Goal: Task Accomplishment & Management: Complete application form

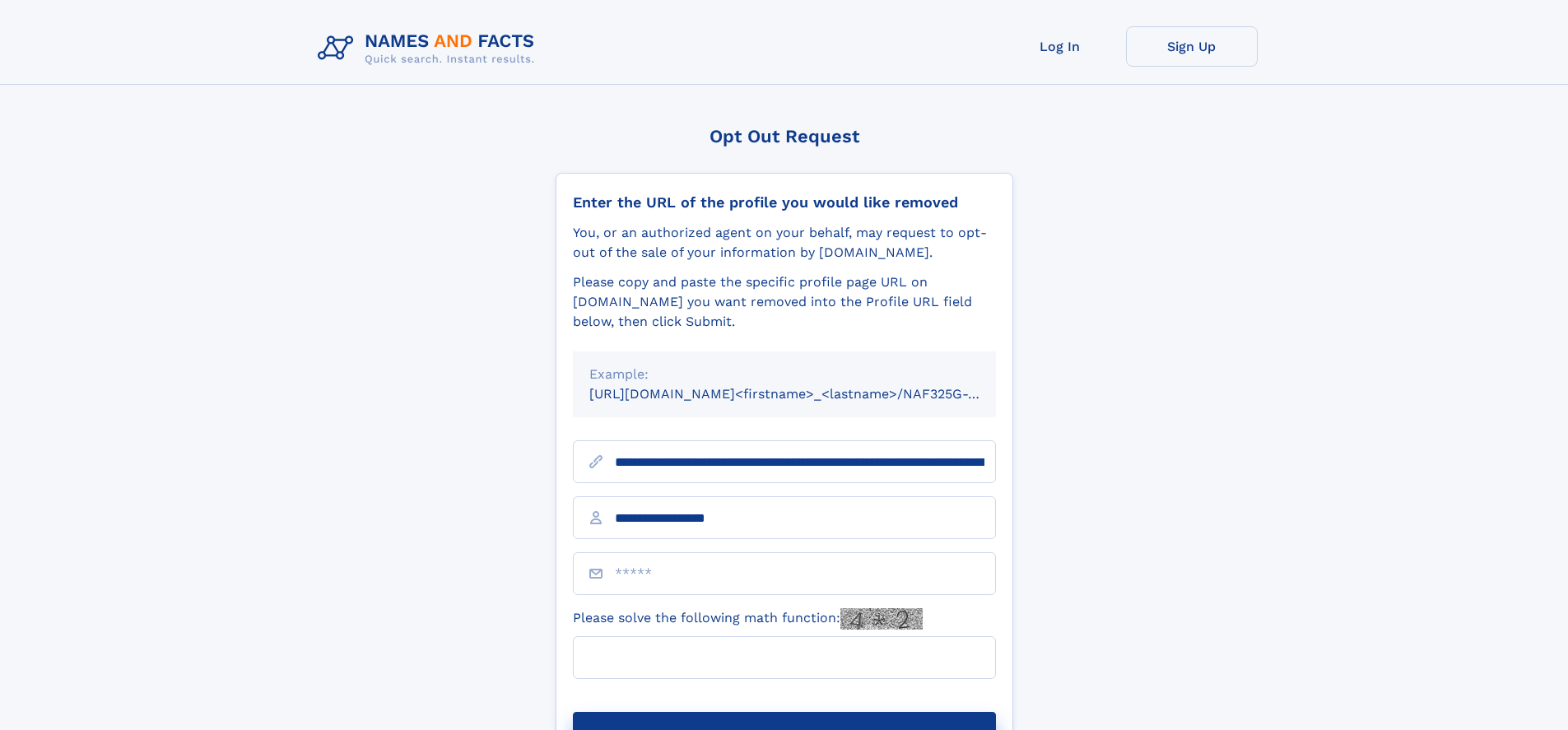
type input "**********"
type input "*"
click at [784, 712] on button "Submit Opt Out Request" at bounding box center [784, 738] width 423 height 52
